Goal: Task Accomplishment & Management: Complete application form

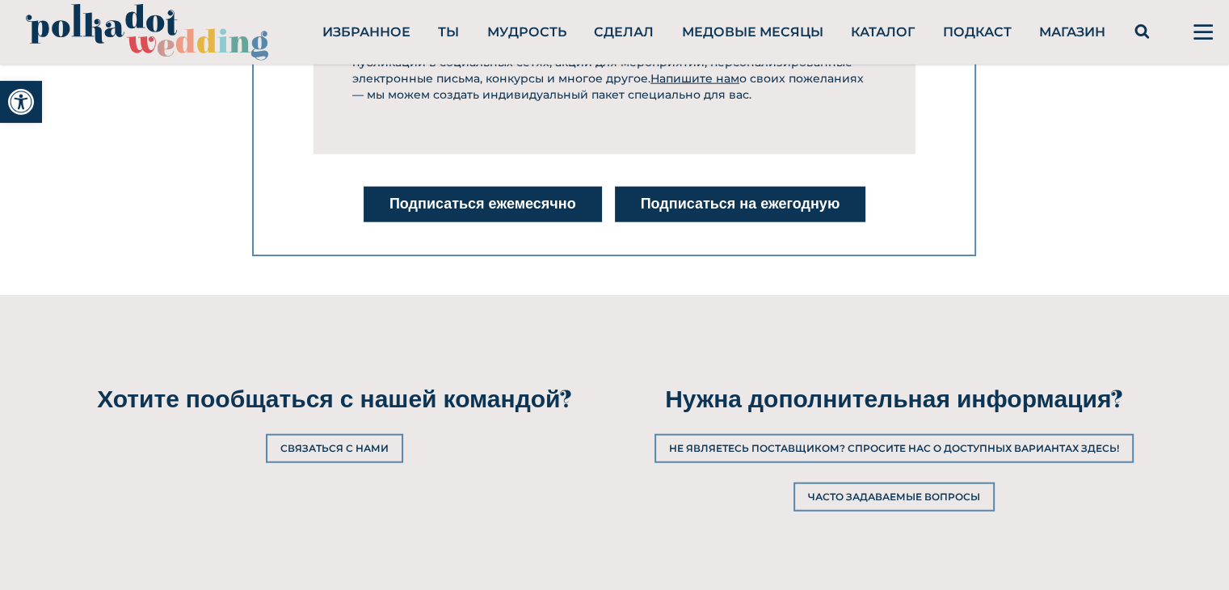
scroll to position [4121, 0]
click at [284, 442] on font "Связаться с нами" at bounding box center [334, 448] width 108 height 12
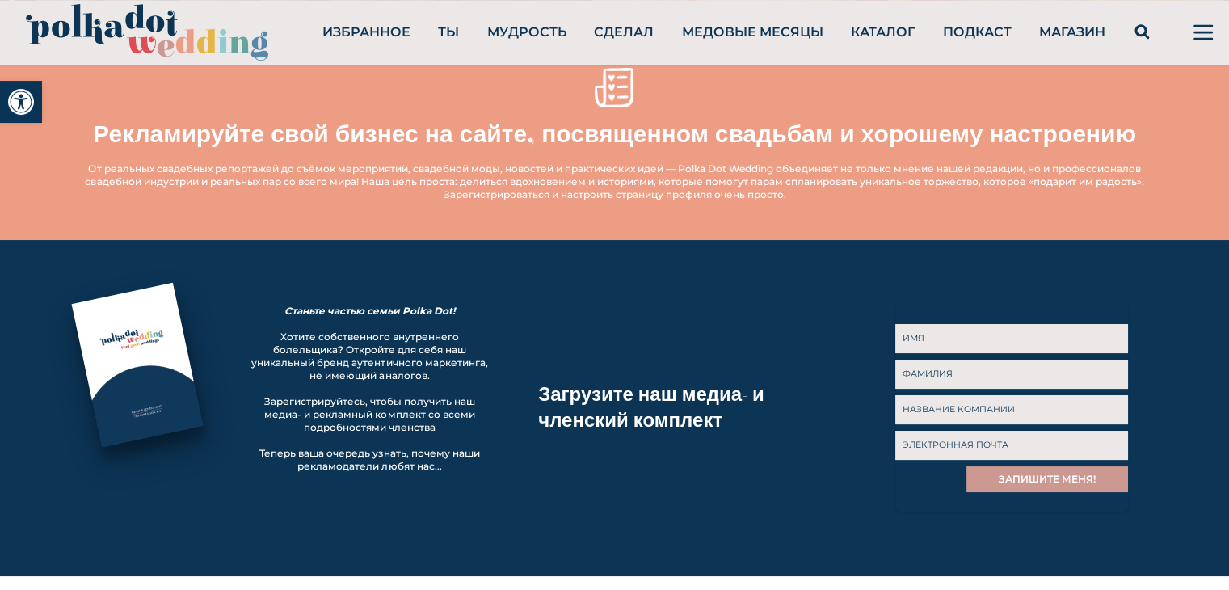
scroll to position [646, 0]
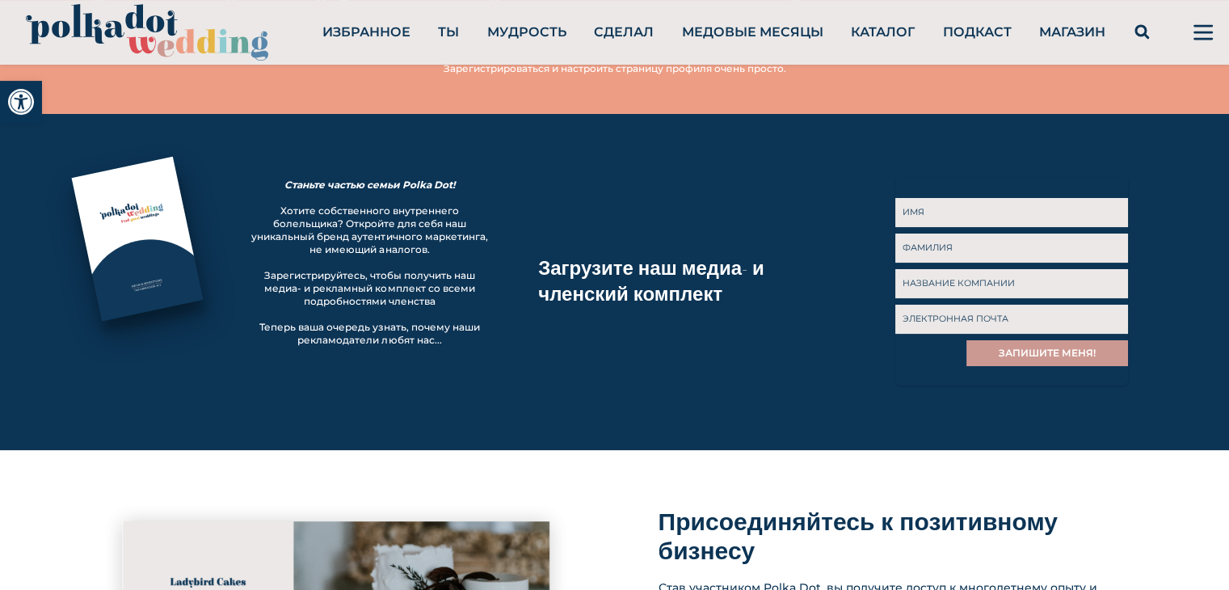
click at [980, 204] on input "First" at bounding box center [1011, 212] width 233 height 29
type input "Tara"
click at [1006, 240] on input "Last" at bounding box center [1011, 248] width 233 height 29
click at [995, 245] on input "Last" at bounding box center [1011, 248] width 233 height 29
type input "Macroy"
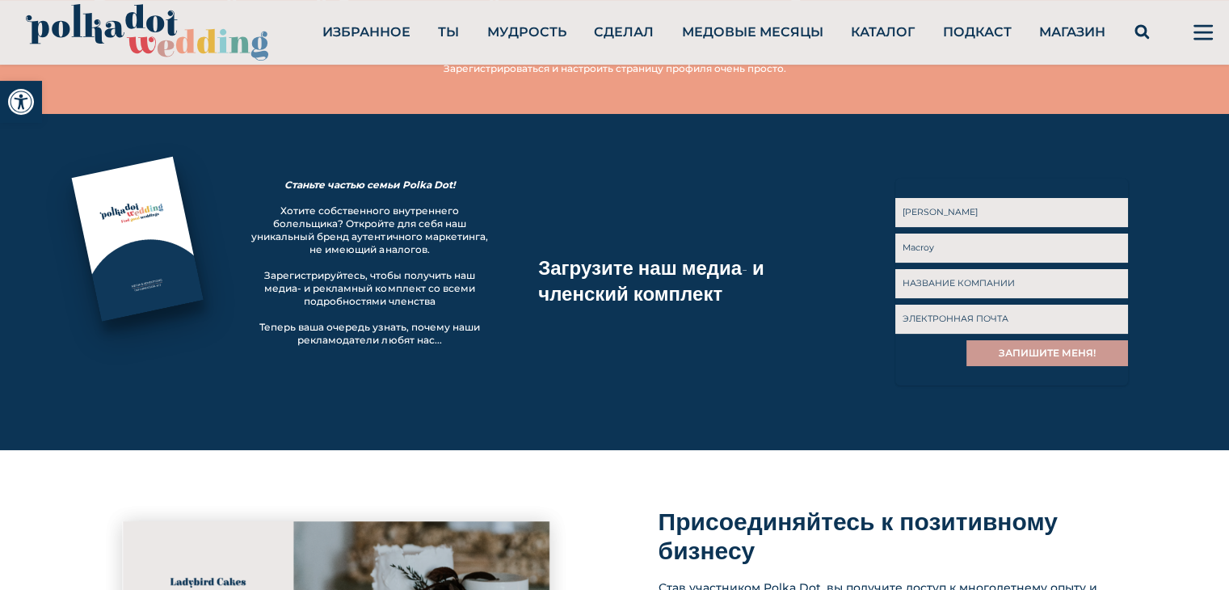
click at [987, 276] on input "Business Name" at bounding box center [1011, 283] width 233 height 29
click at [955, 277] on input "Business Name" at bounding box center [1011, 283] width 233 height 29
paste input "Redhead Digital Agency"
type input "Redhead Digital Agency"
click at [977, 318] on input "Email" at bounding box center [1011, 319] width 233 height 29
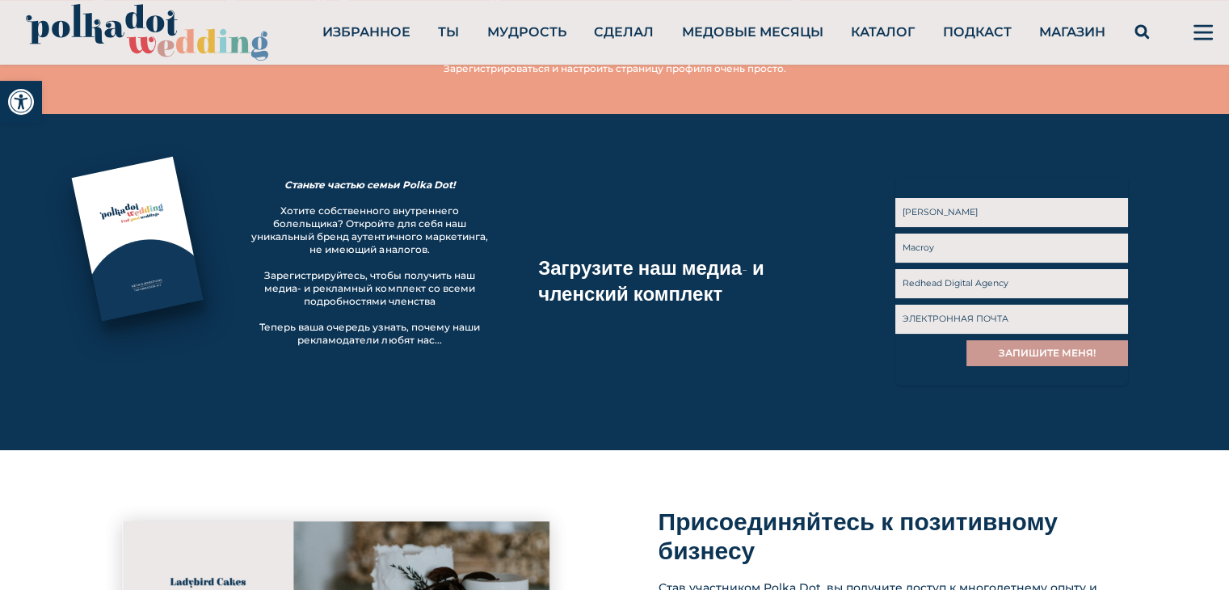
click at [956, 308] on input "Email" at bounding box center [1011, 319] width 233 height 29
paste input "tara.macroy@collaboffer.com"
type input "tara.macroy@collaboffer.com"
click at [1047, 350] on input "ЗАПИШИТЕ МЕНЯ!" at bounding box center [1047, 353] width 162 height 26
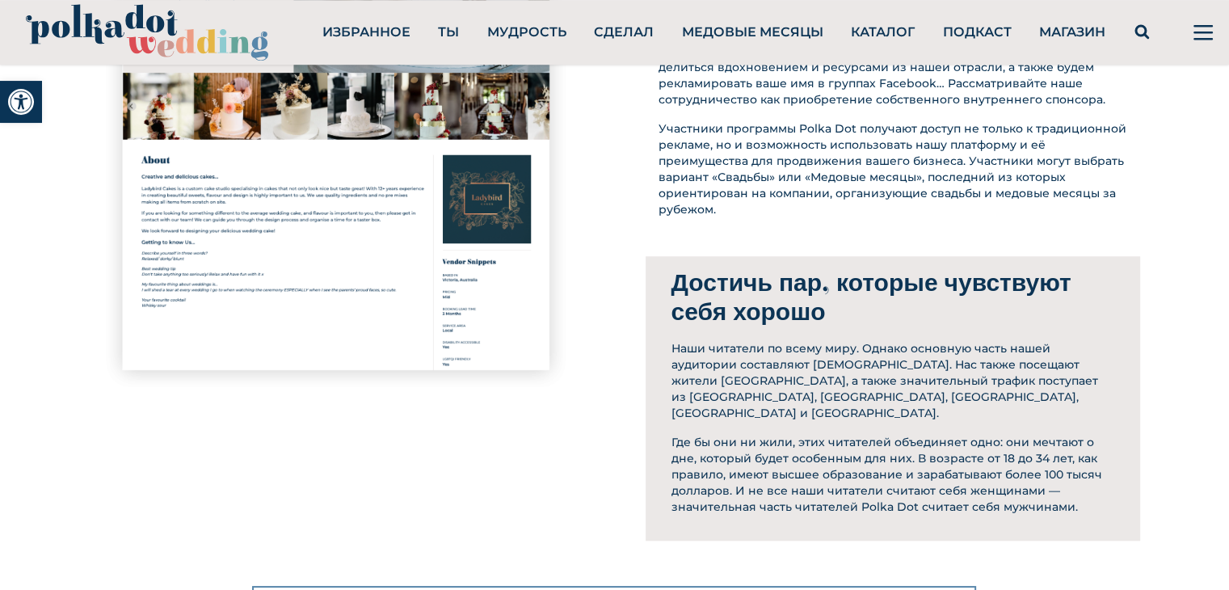
scroll to position [1448, 0]
